Goal: Transaction & Acquisition: Purchase product/service

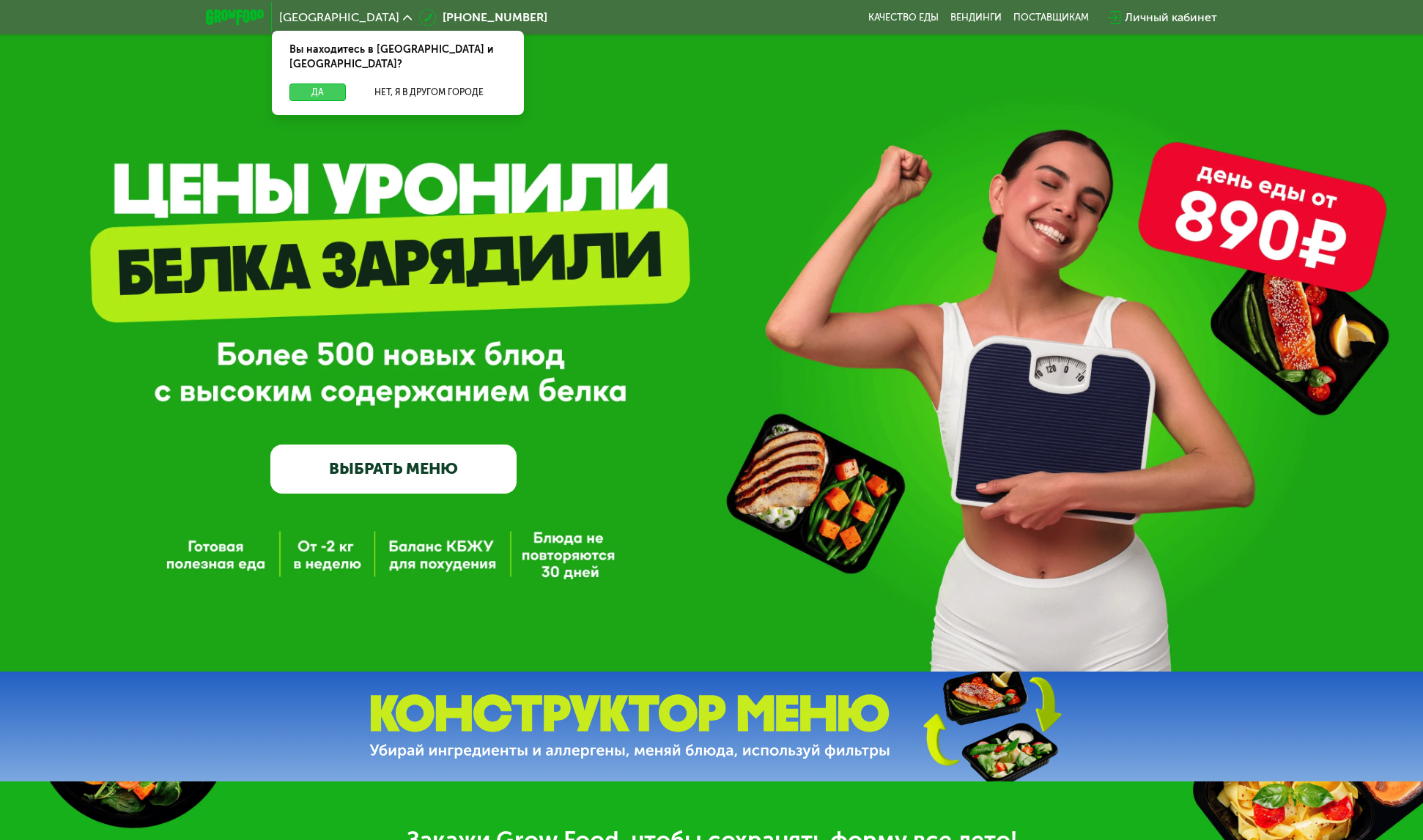
click at [322, 83] on button "Да" at bounding box center [318, 92] width 57 height 18
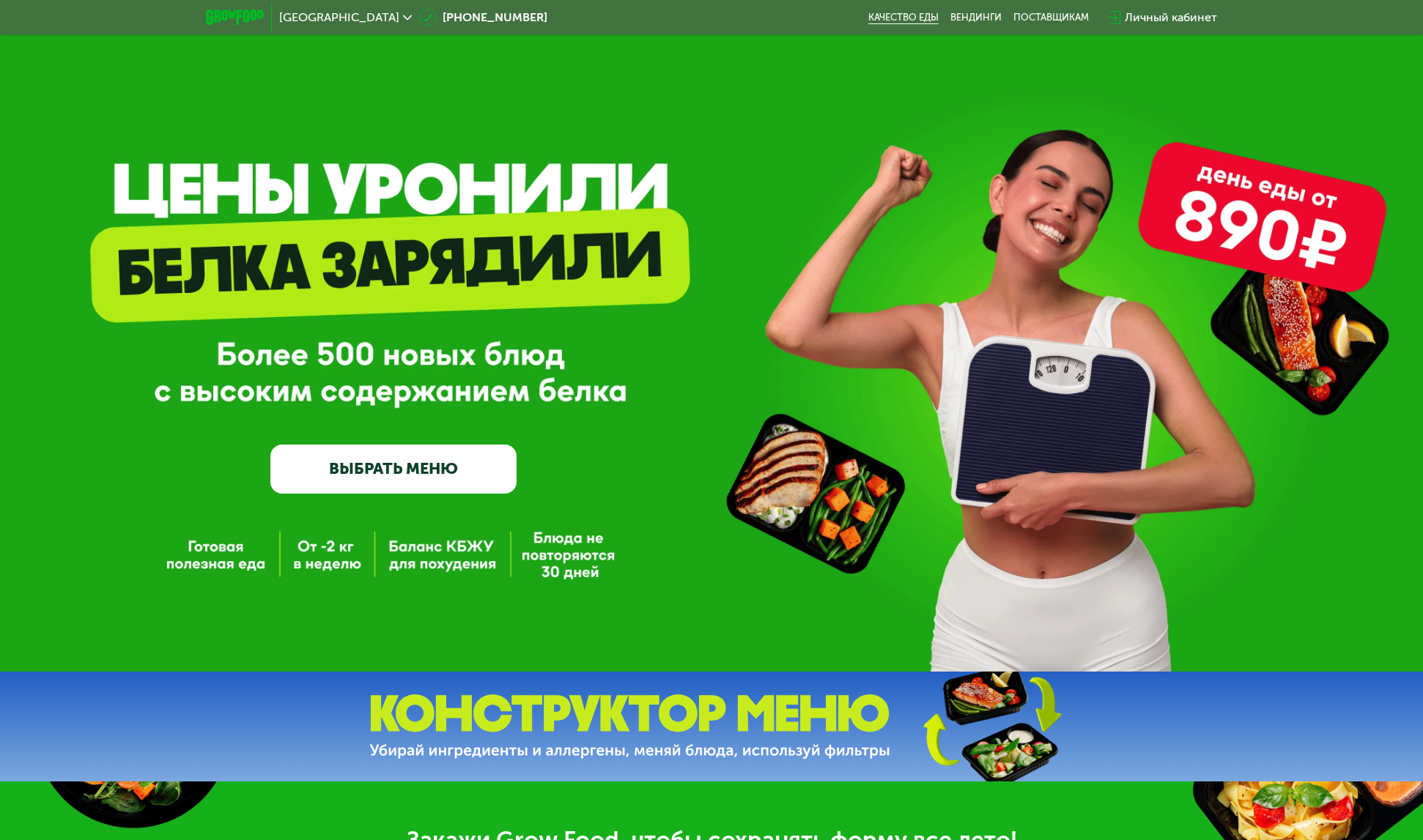
click at [916, 18] on link "Качество еды" at bounding box center [904, 18] width 71 height 12
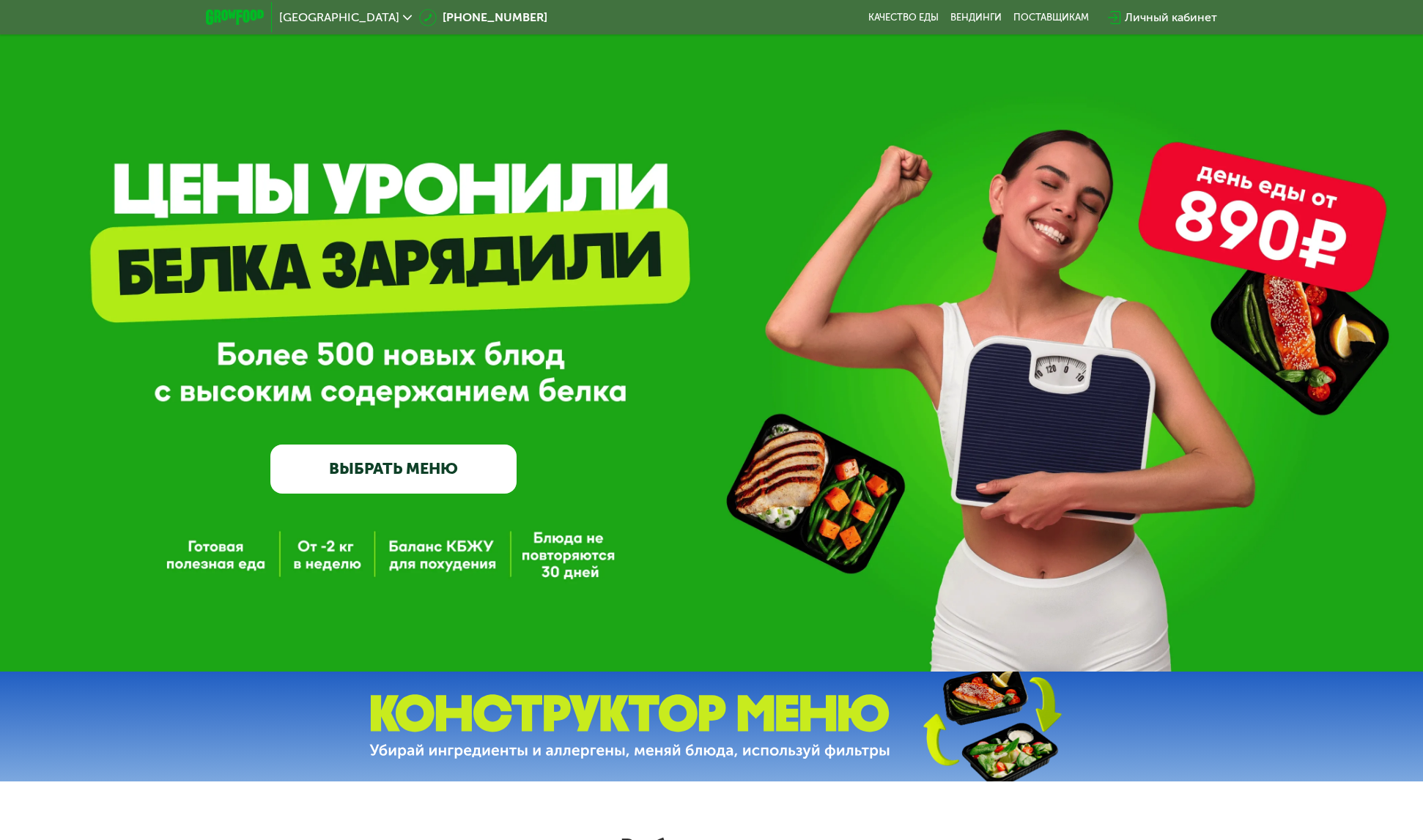
click at [427, 471] on link "ВЫБРАТЬ МЕНЮ" at bounding box center [393, 469] width 246 height 49
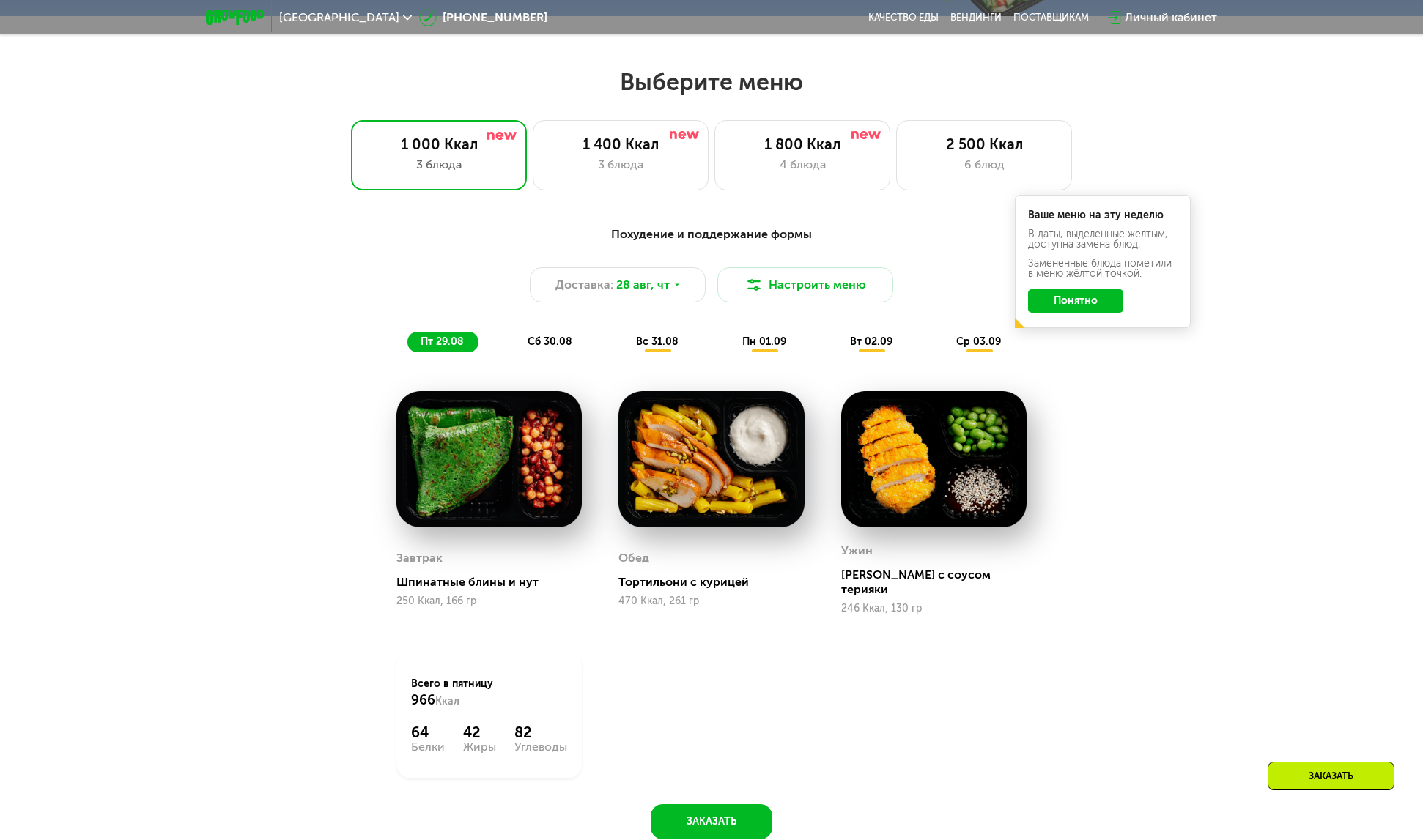
scroll to position [804, 0]
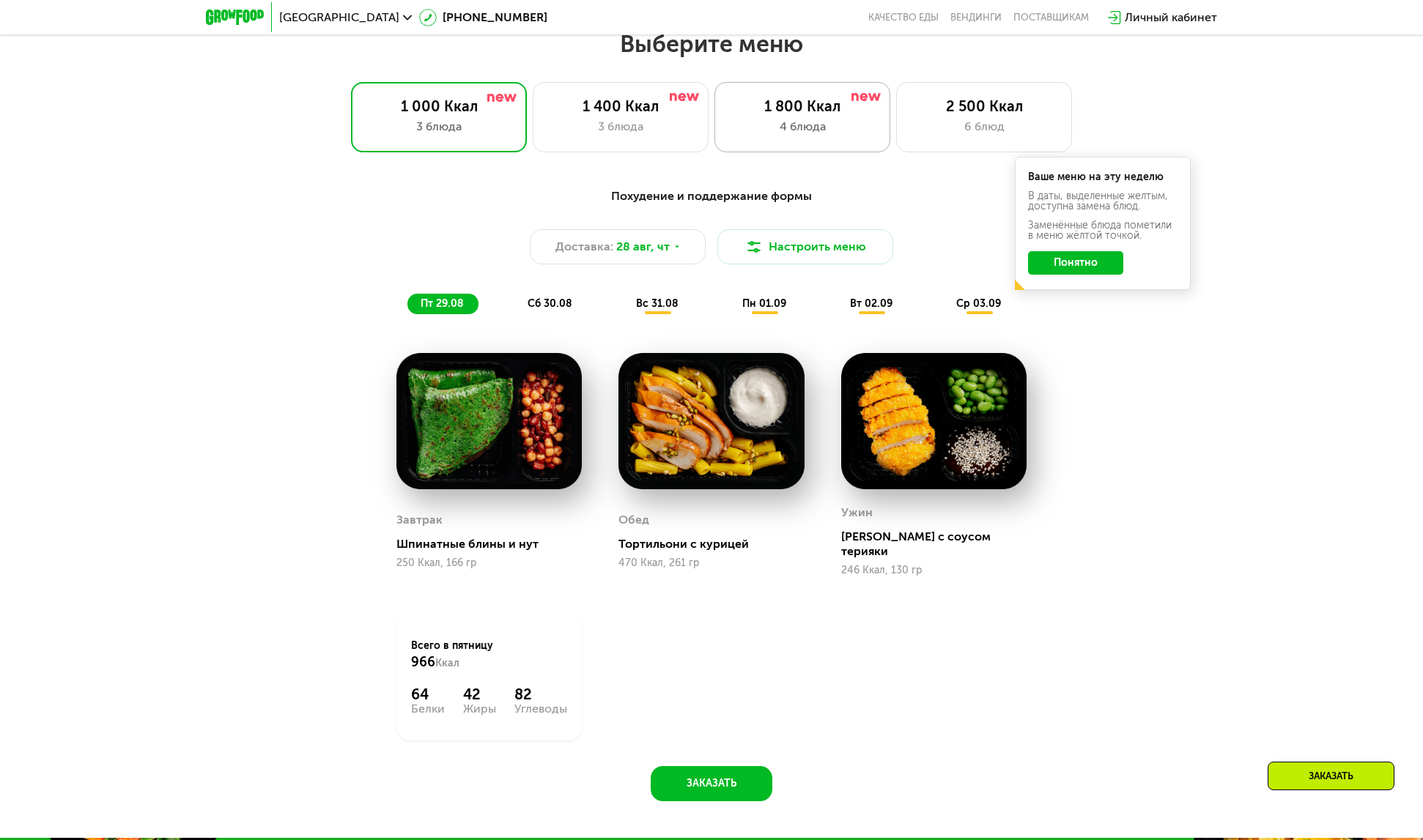
click at [804, 112] on div "1 800 Ккал" at bounding box center [802, 107] width 145 height 18
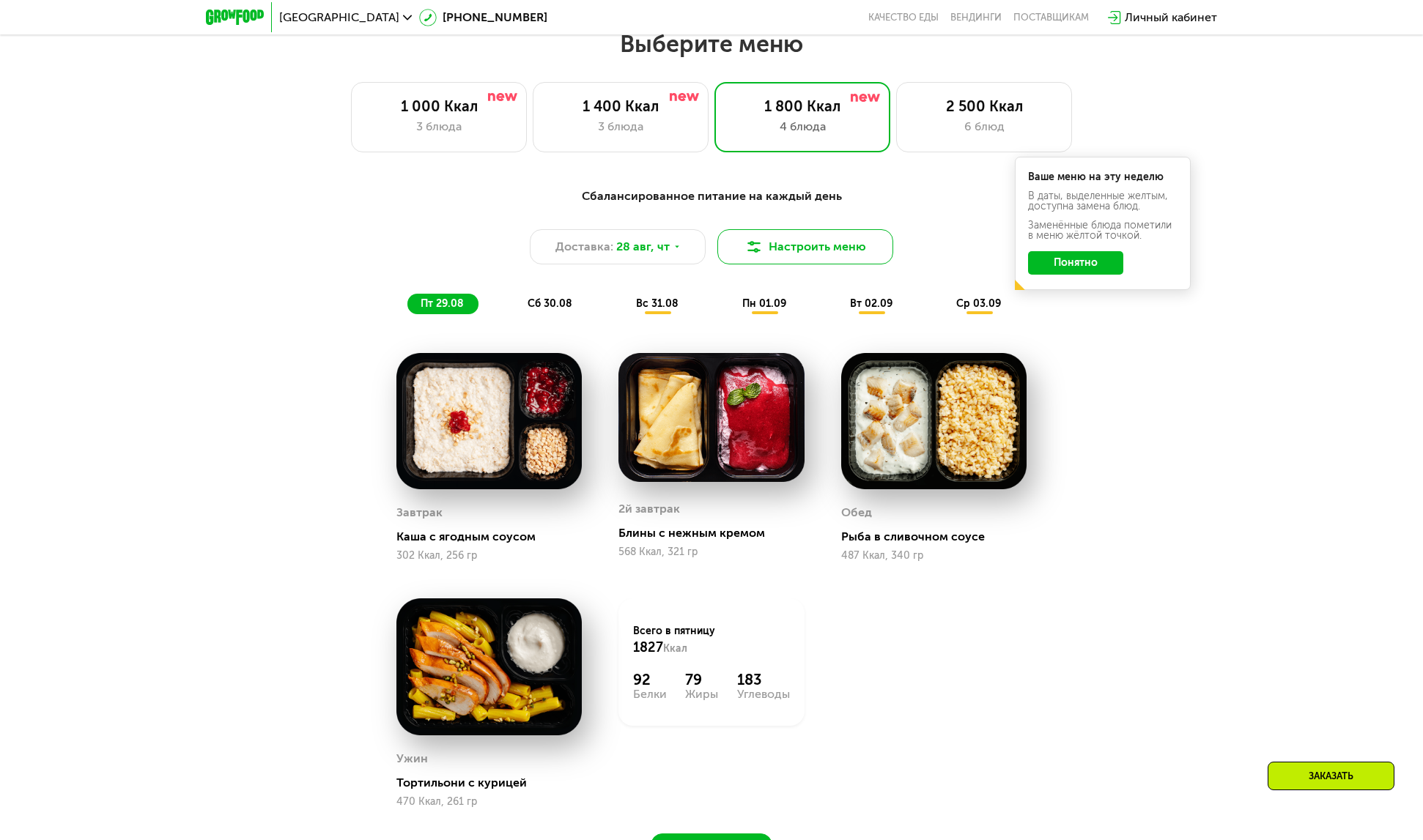
click at [829, 248] on button "Настроить меню" at bounding box center [806, 247] width 176 height 35
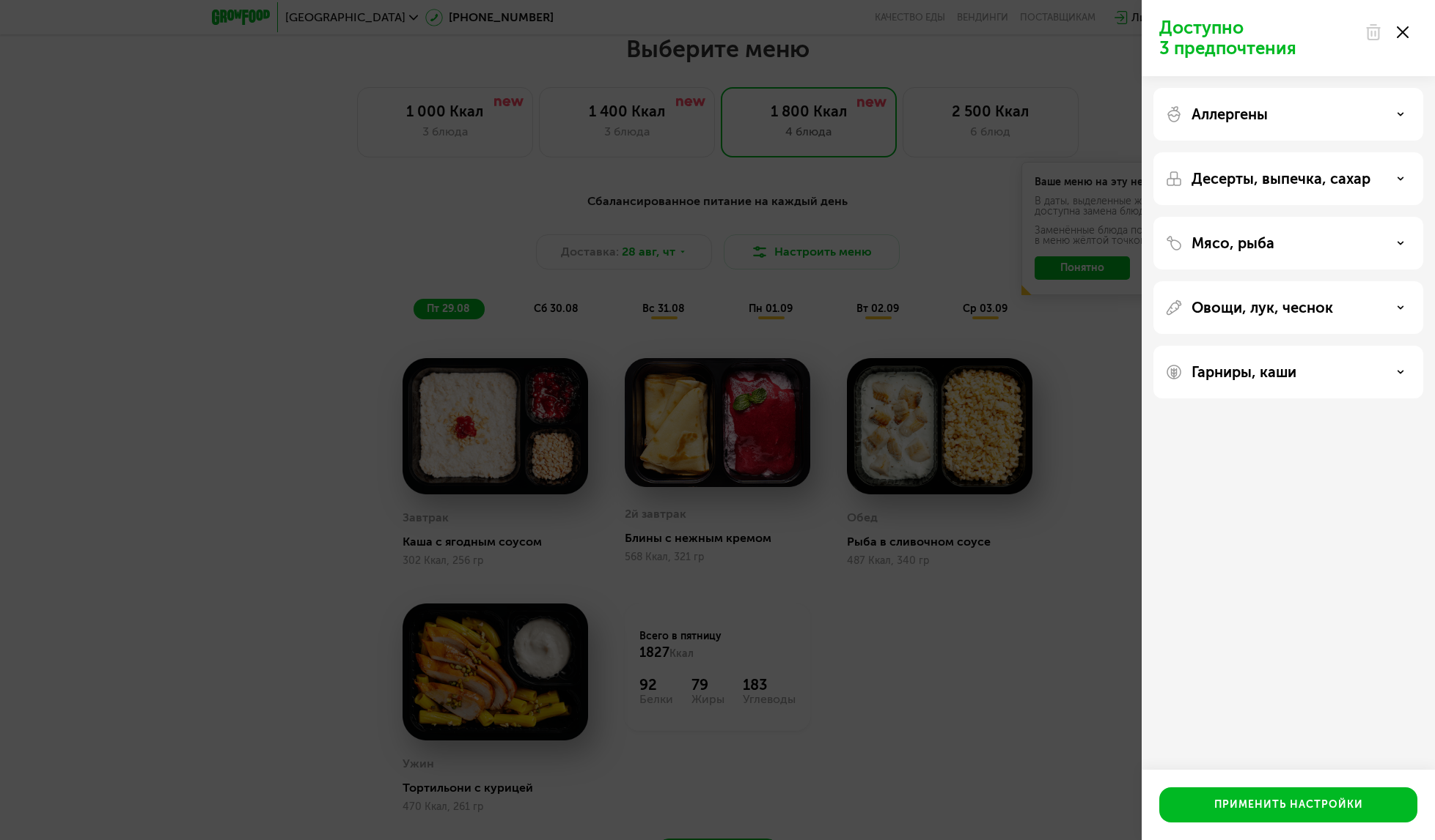
click at [1398, 114] on icon at bounding box center [1400, 114] width 7 height 7
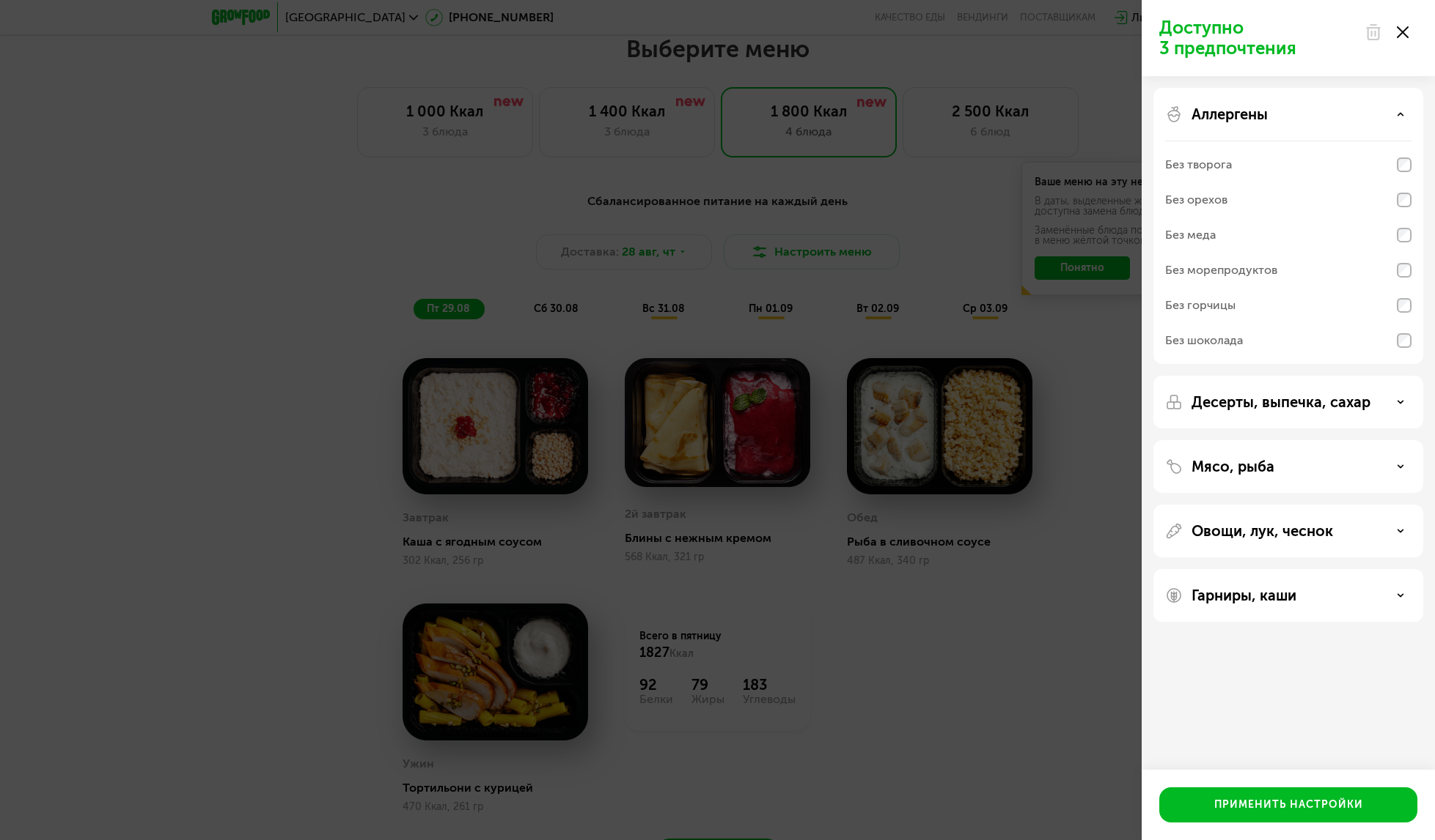
click at [1401, 110] on div "Аллергены" at bounding box center [1287, 115] width 246 height 18
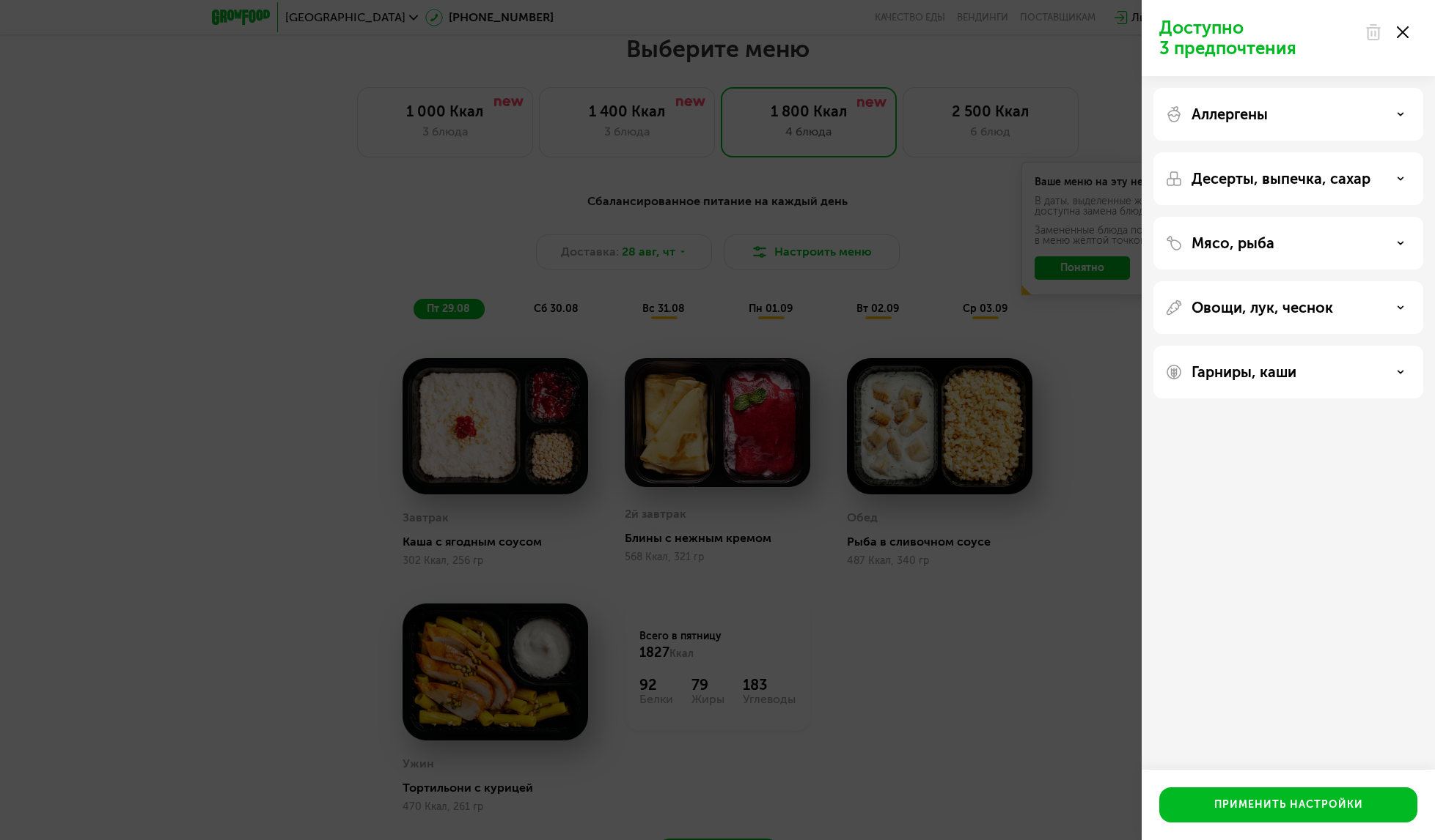
click at [1402, 184] on div "Десерты, выпечка, сахар" at bounding box center [1287, 179] width 246 height 18
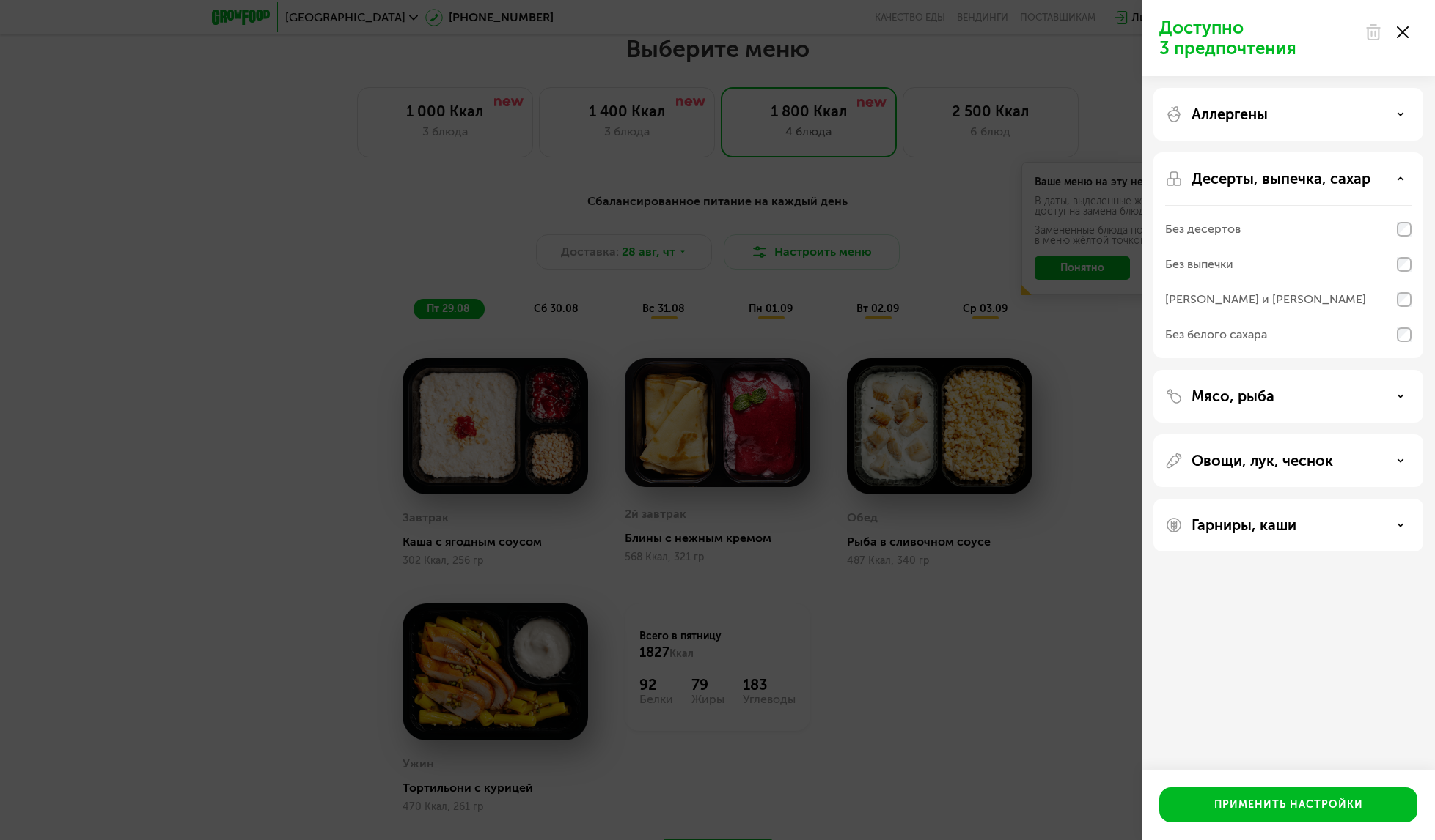
click at [1401, 176] on icon at bounding box center [1400, 178] width 7 height 7
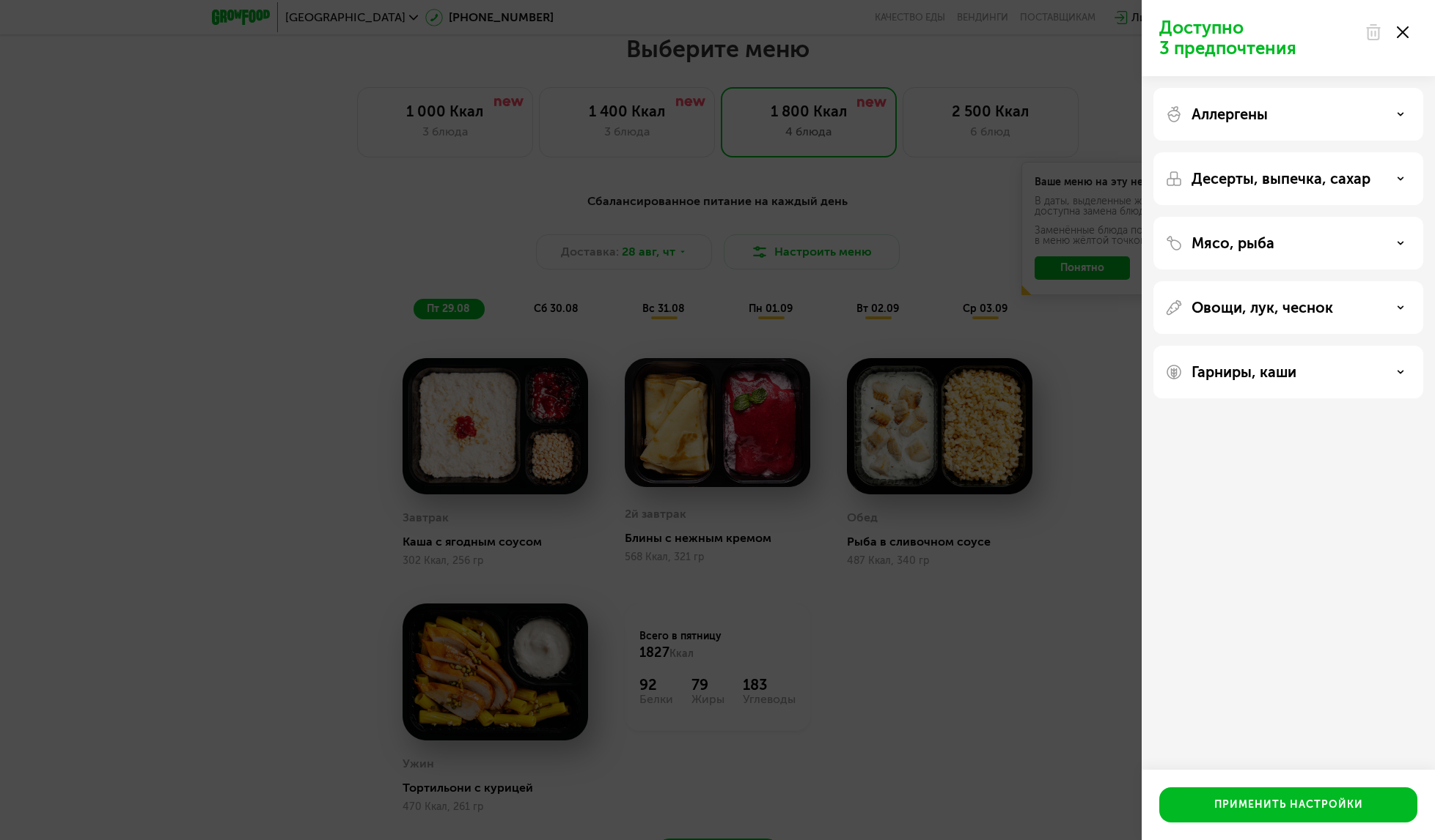
click at [1398, 373] on icon at bounding box center [1400, 371] width 7 height 7
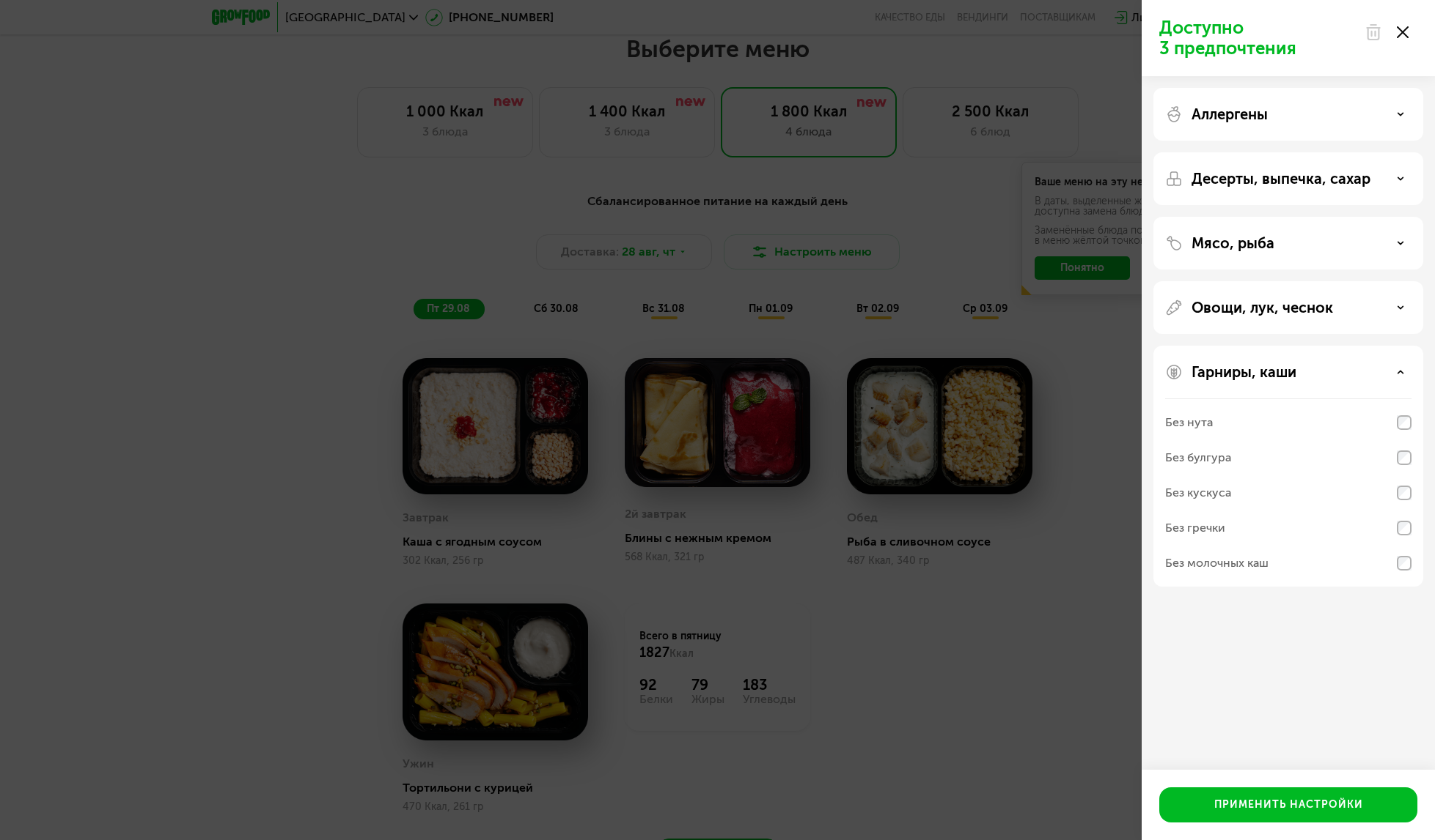
click at [1400, 373] on use at bounding box center [1400, 372] width 5 height 2
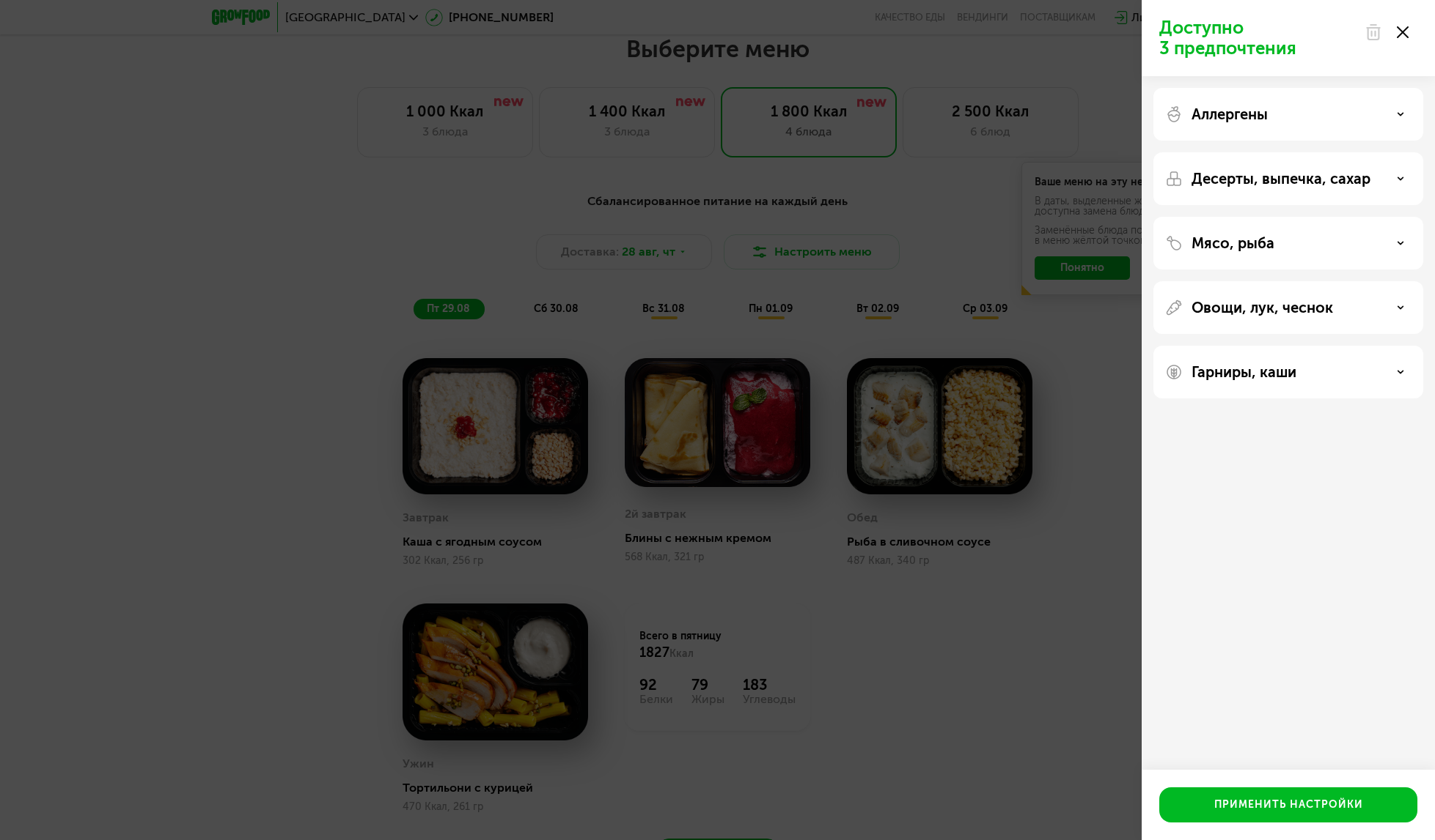
click at [1400, 242] on icon at bounding box center [1400, 243] width 7 height 7
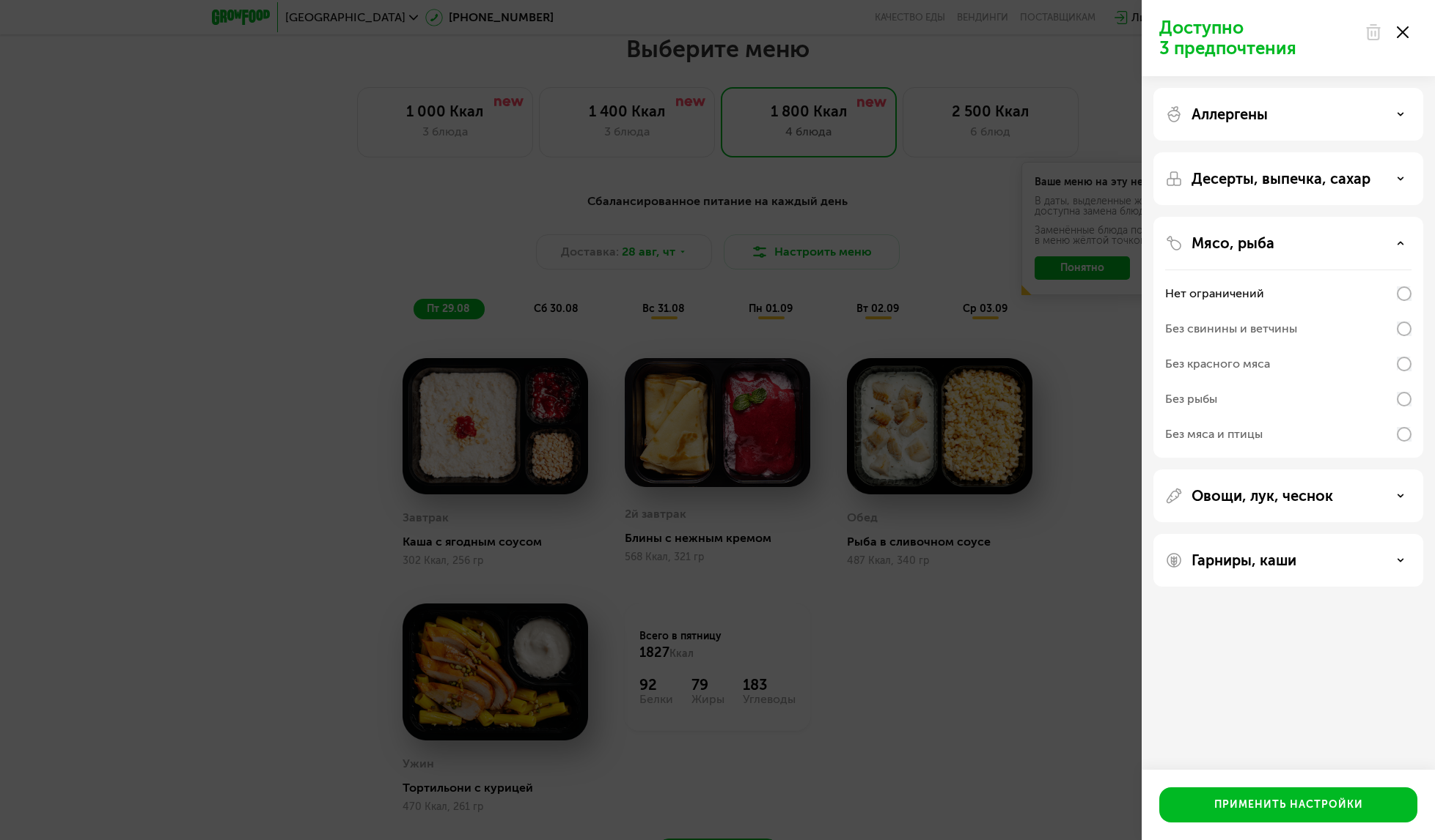
click at [1396, 242] on div "Мясо, рыба" at bounding box center [1287, 243] width 246 height 18
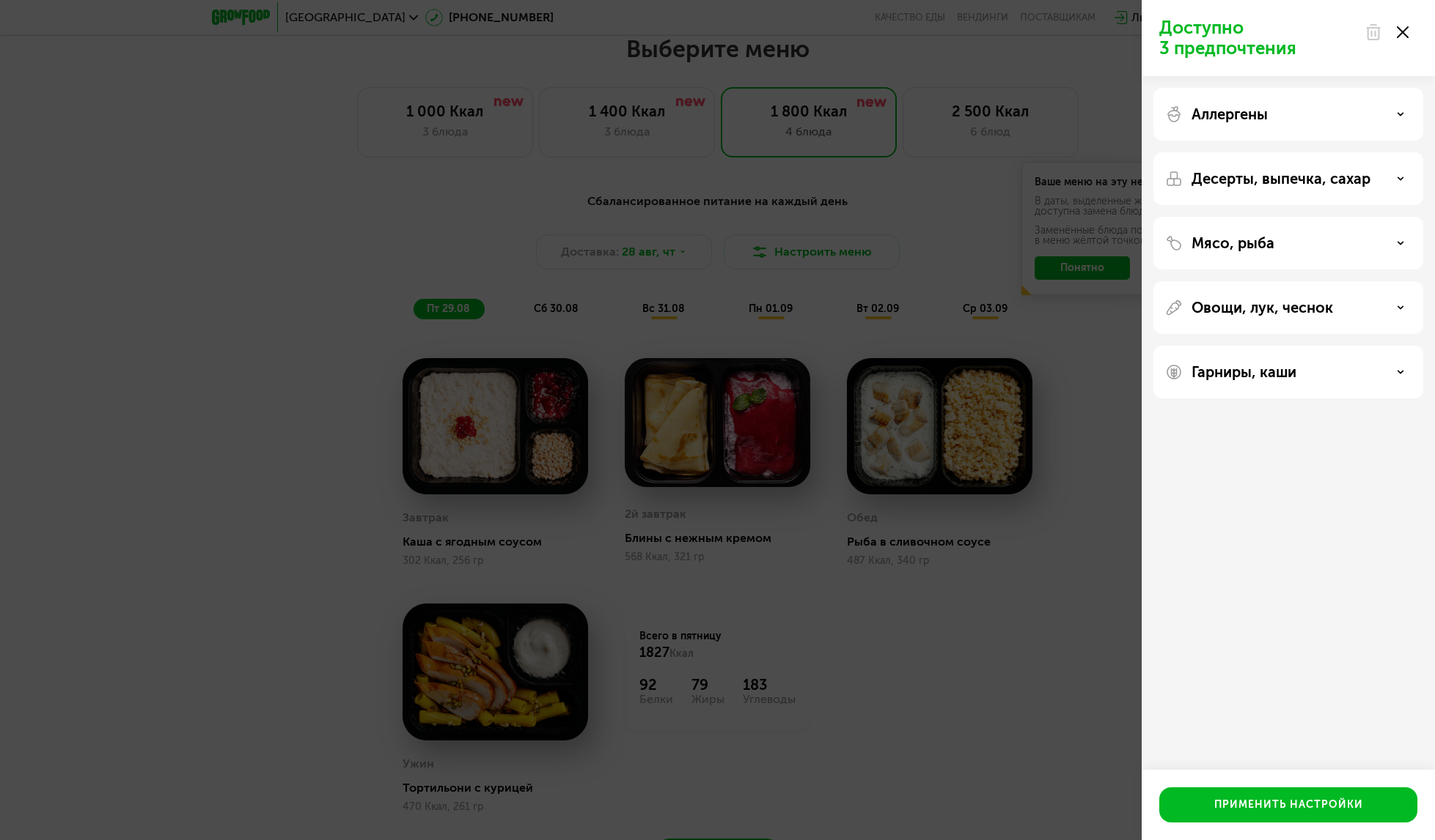
click at [1397, 172] on div "Десерты, выпечка, сахар" at bounding box center [1287, 179] width 246 height 18
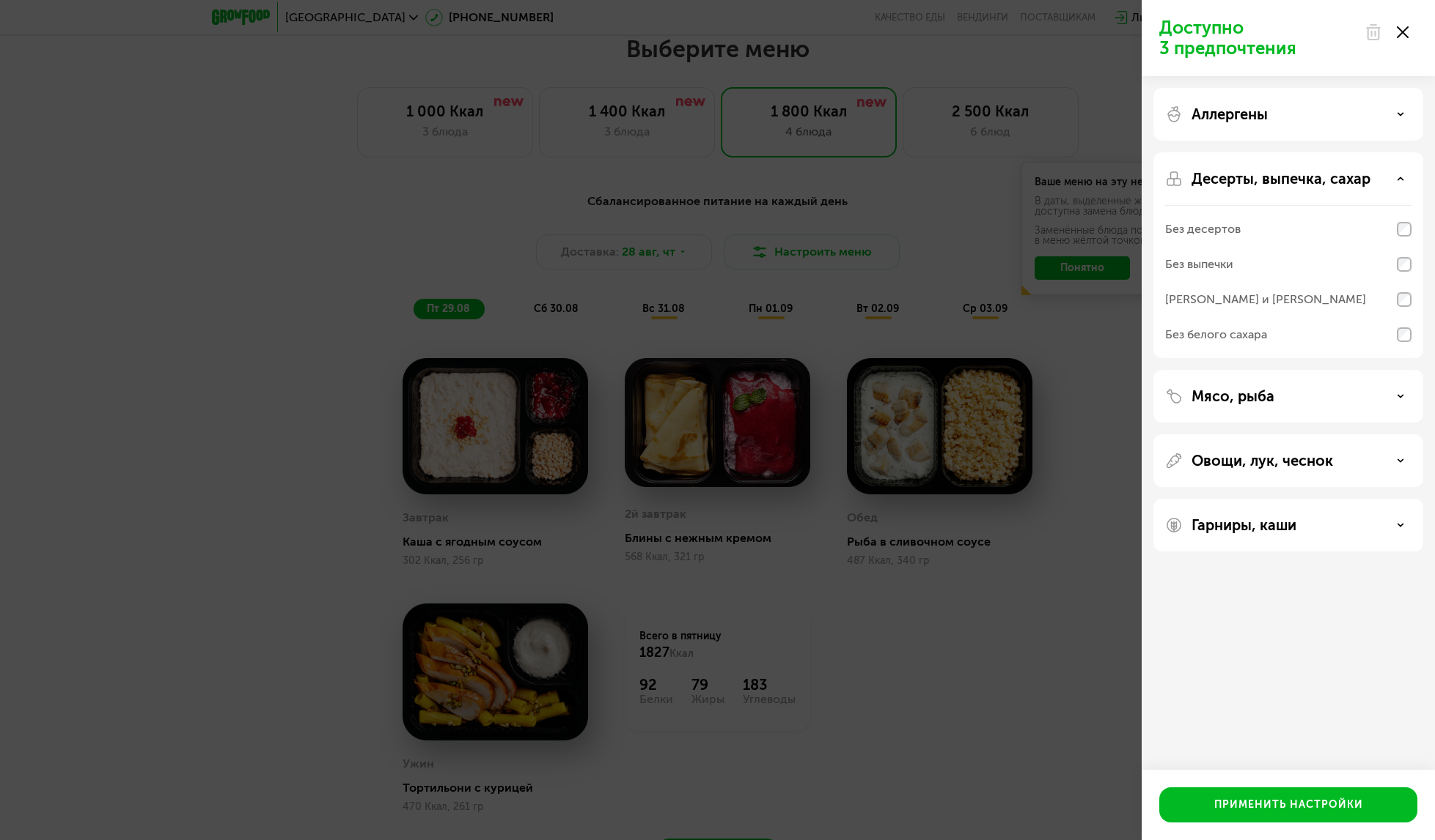
click at [1397, 176] on icon at bounding box center [1400, 178] width 7 height 7
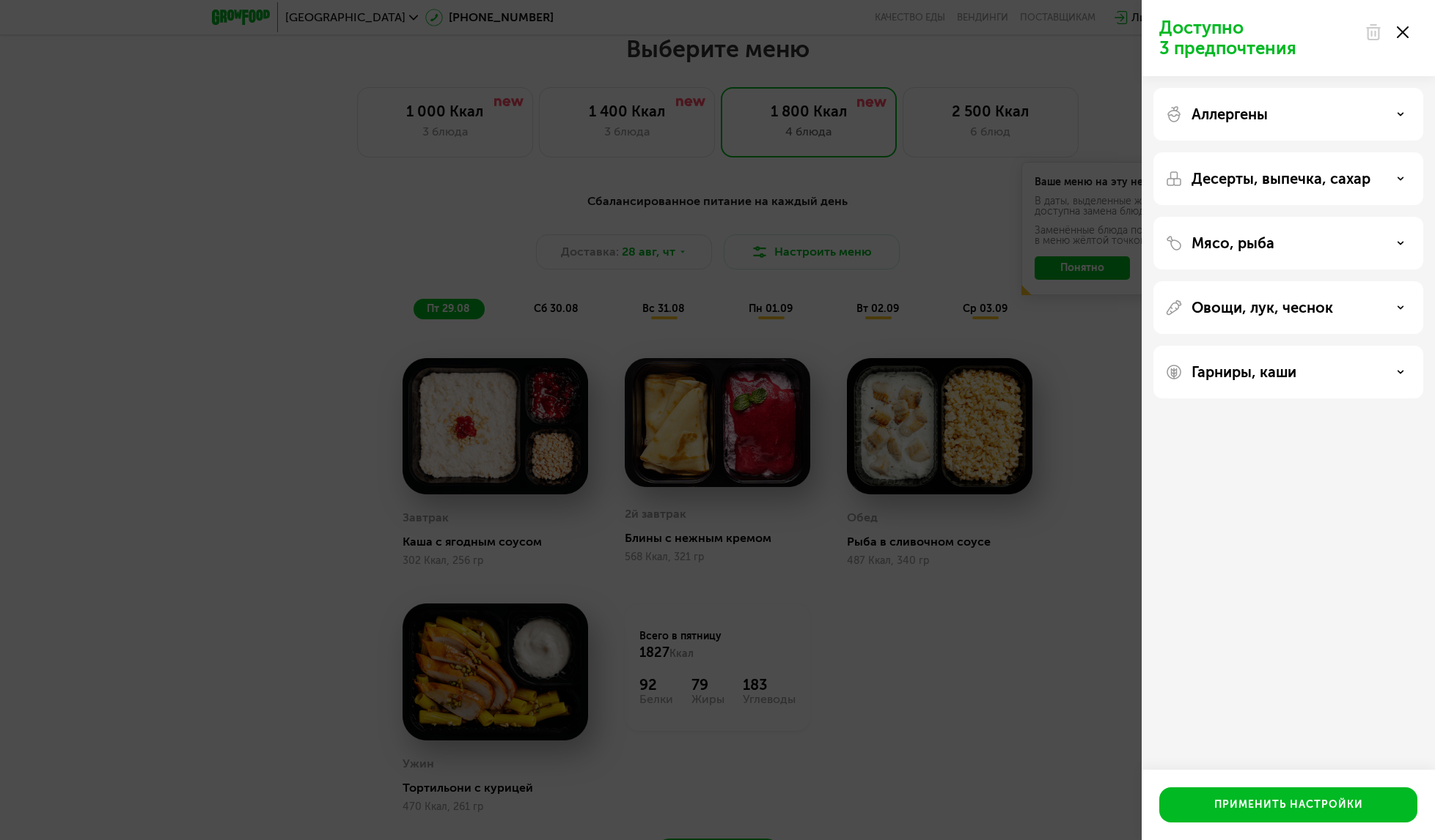
click at [1399, 175] on icon at bounding box center [1400, 178] width 7 height 7
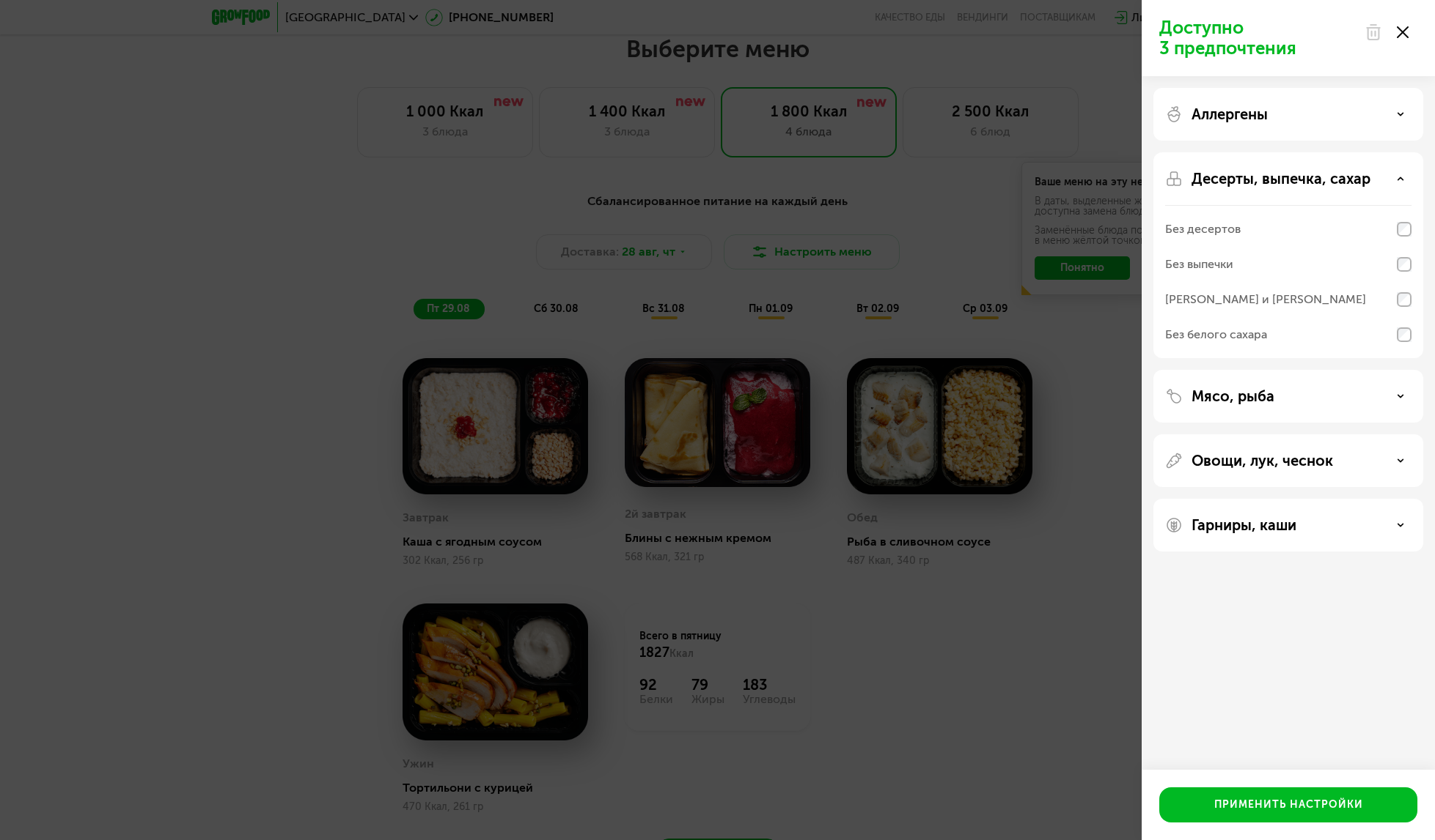
click at [1400, 176] on icon at bounding box center [1400, 178] width 7 height 7
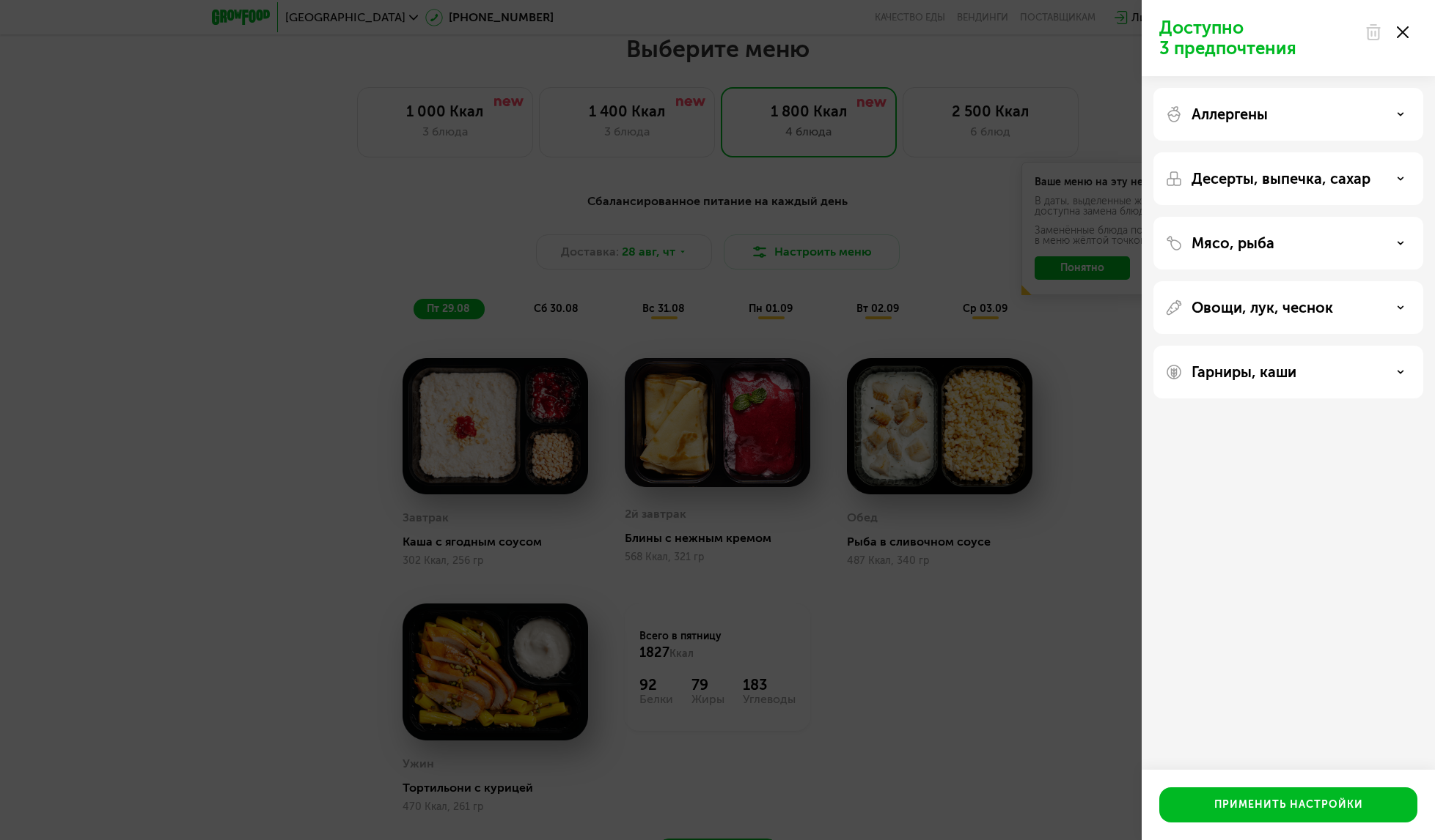
click at [1389, 111] on div "Аллергены" at bounding box center [1287, 115] width 246 height 18
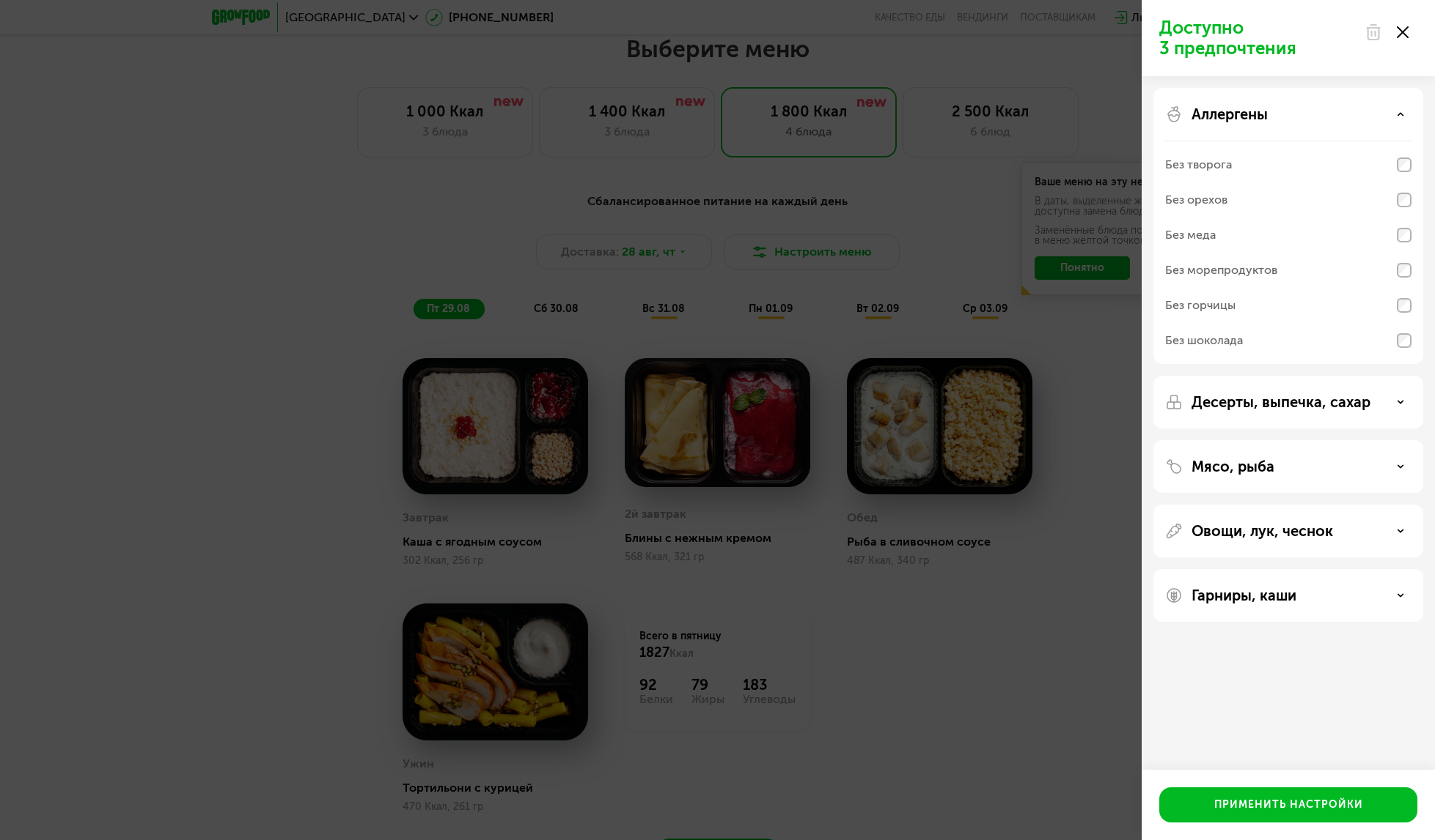
click at [1389, 113] on div "Аллергены" at bounding box center [1287, 115] width 246 height 18
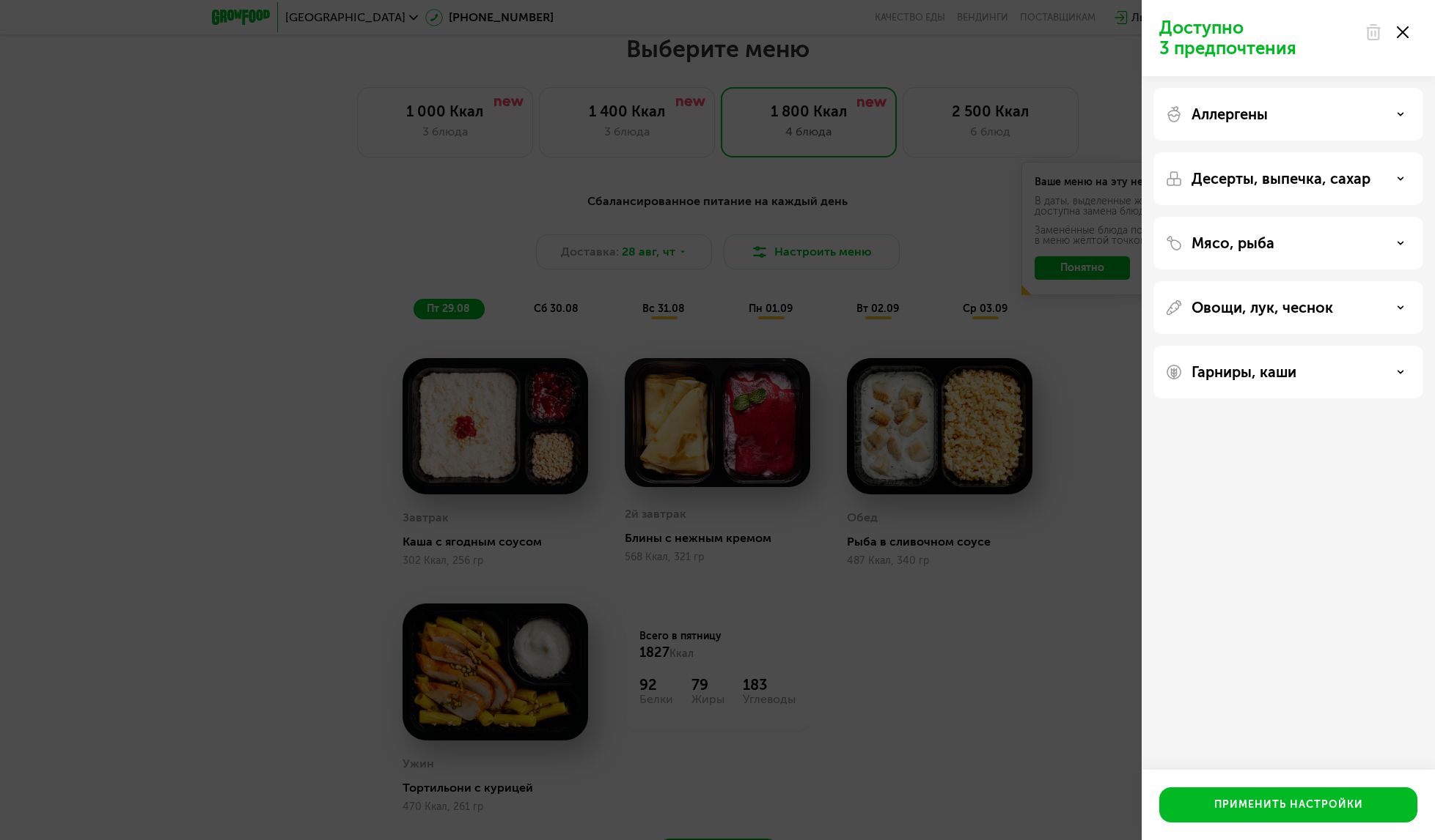
click at [1394, 377] on div "Гарниры, каши" at bounding box center [1287, 372] width 246 height 18
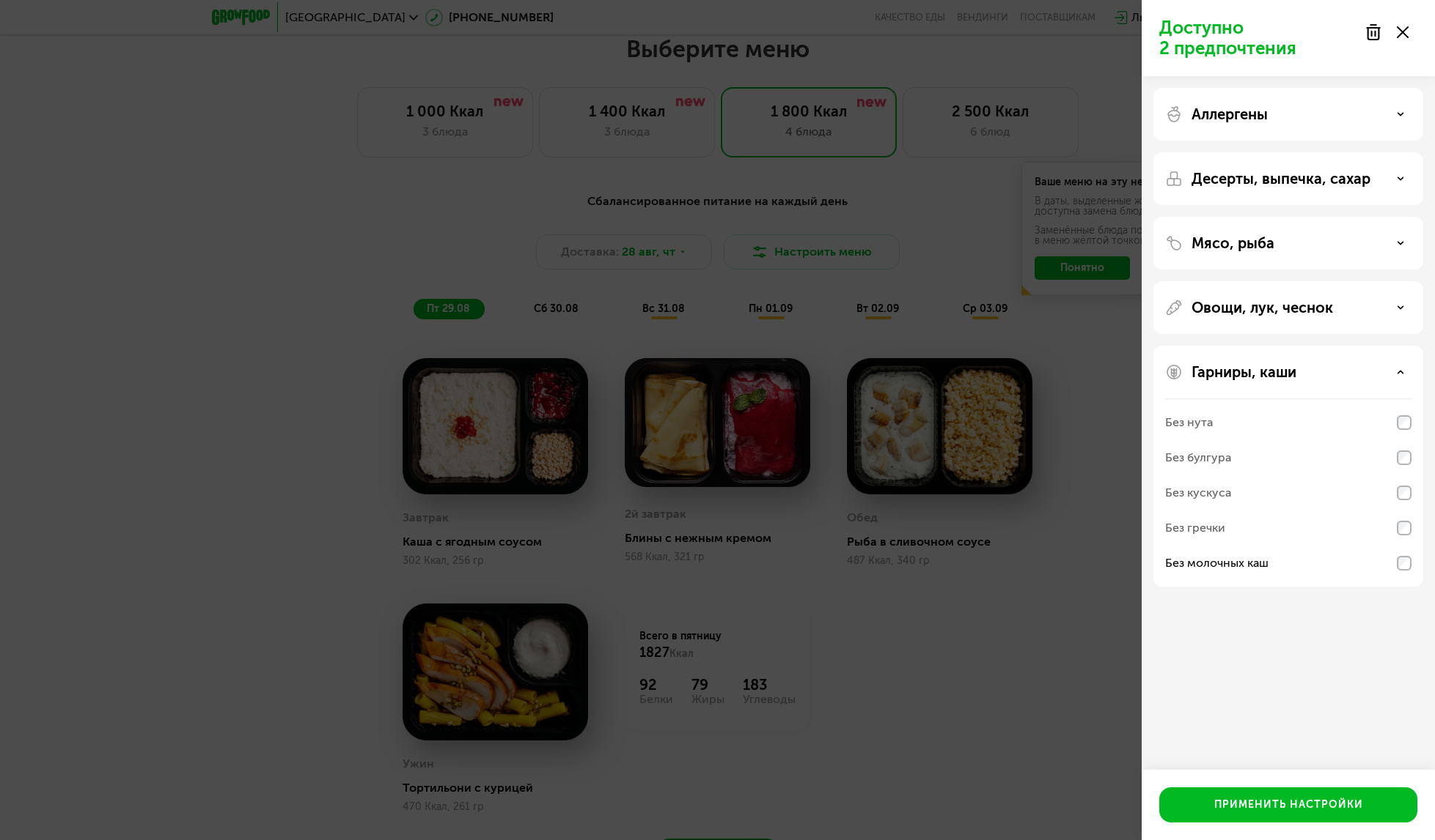
click at [1403, 367] on div "Гарниры, каши" at bounding box center [1287, 372] width 246 height 18
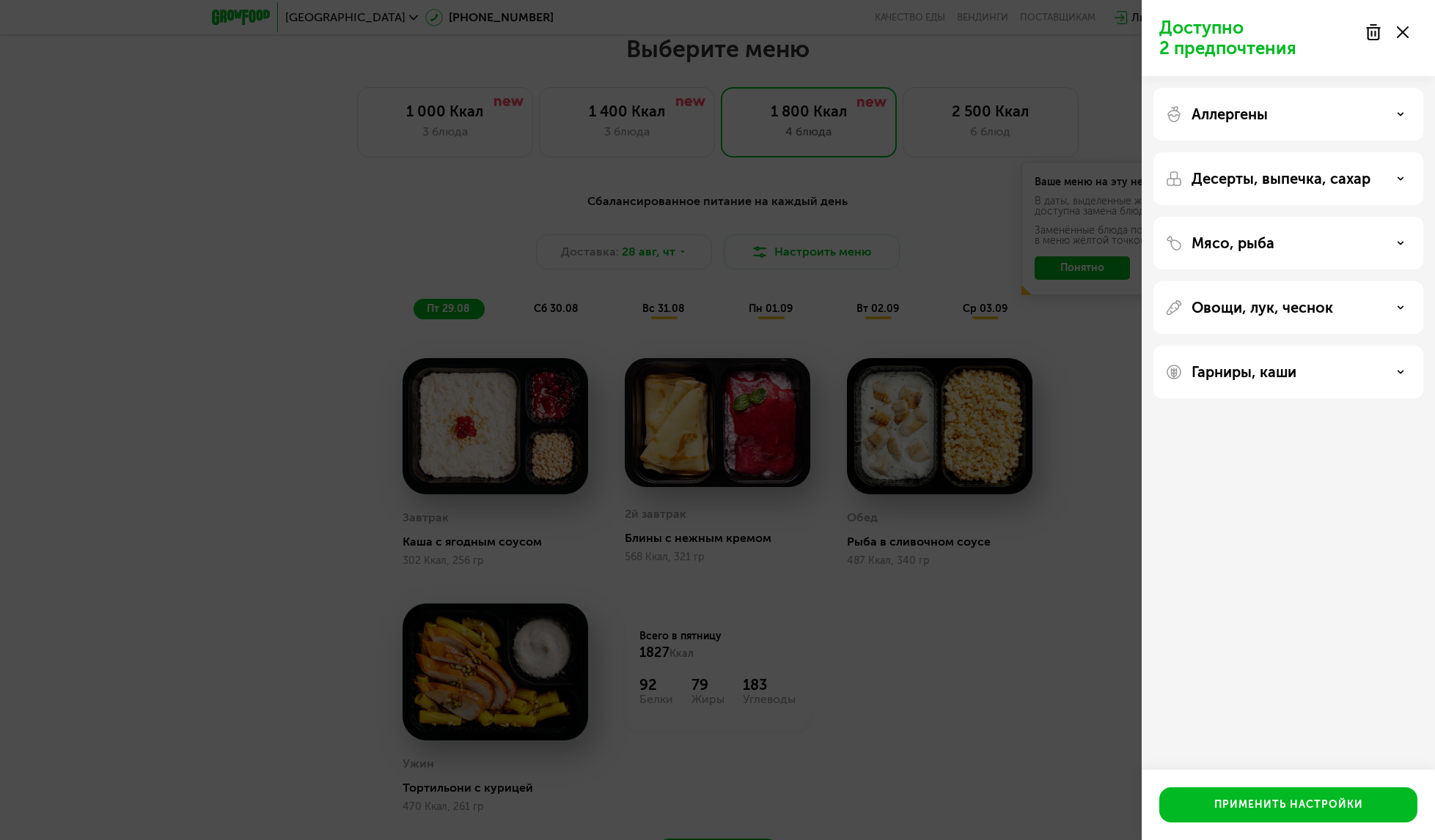
click at [1403, 29] on icon at bounding box center [1403, 32] width 12 height 12
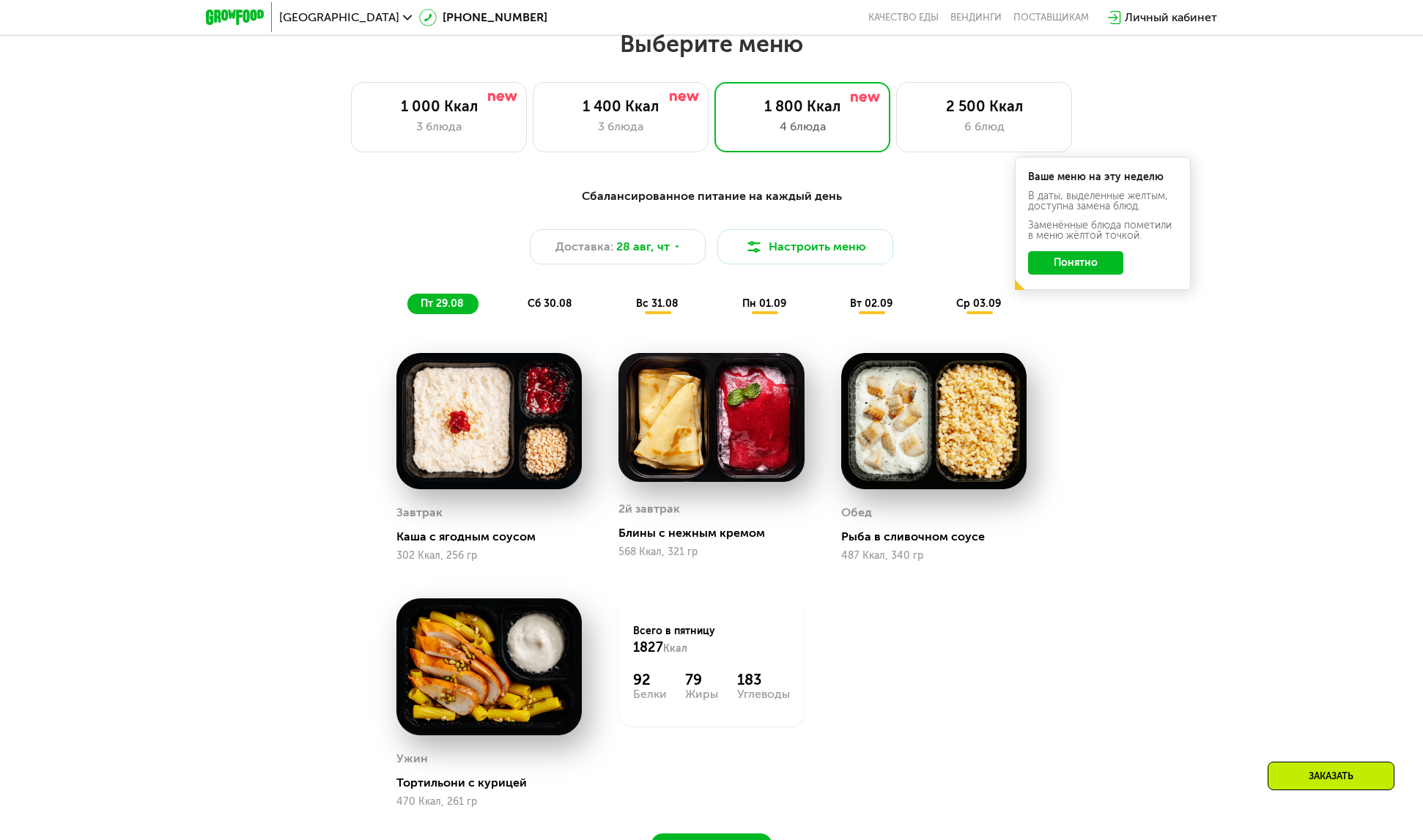
click at [1094, 268] on button "Понятно" at bounding box center [1075, 263] width 95 height 23
click at [760, 310] on span "пн 01.09" at bounding box center [764, 303] width 44 height 13
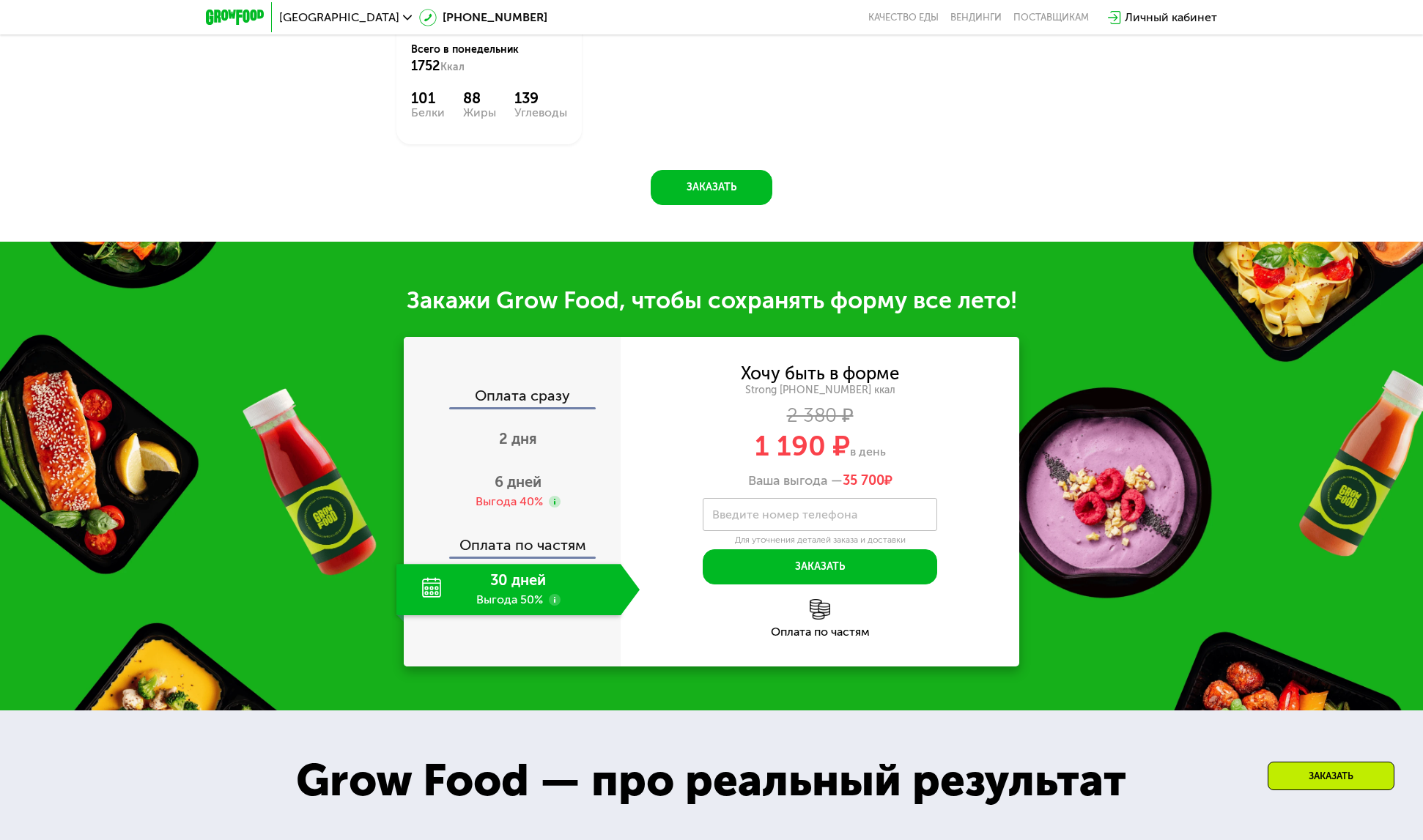
scroll to position [1652, 0]
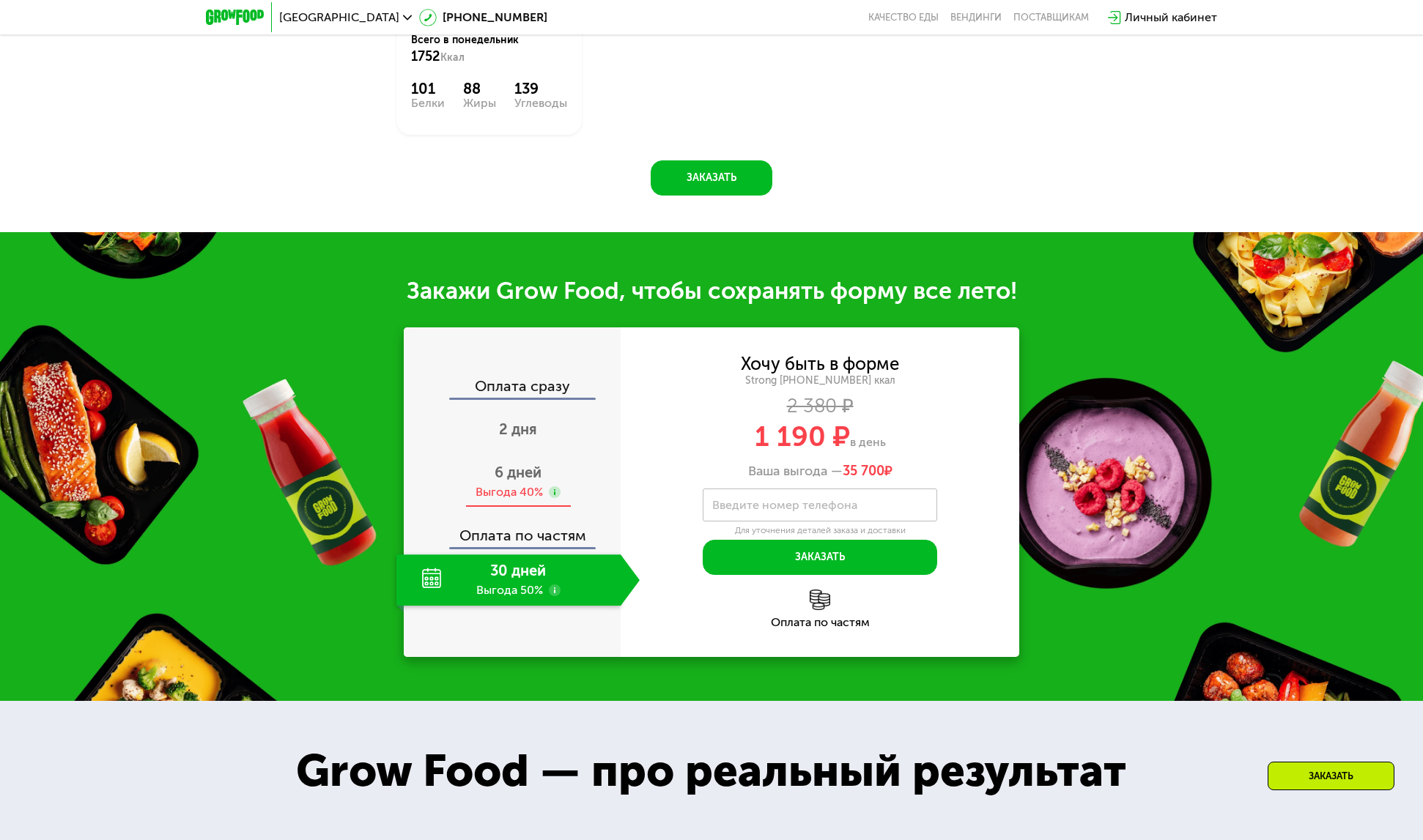
click at [509, 482] on span "6 дней" at bounding box center [518, 473] width 47 height 18
